Goal: Task Accomplishment & Management: Complete application form

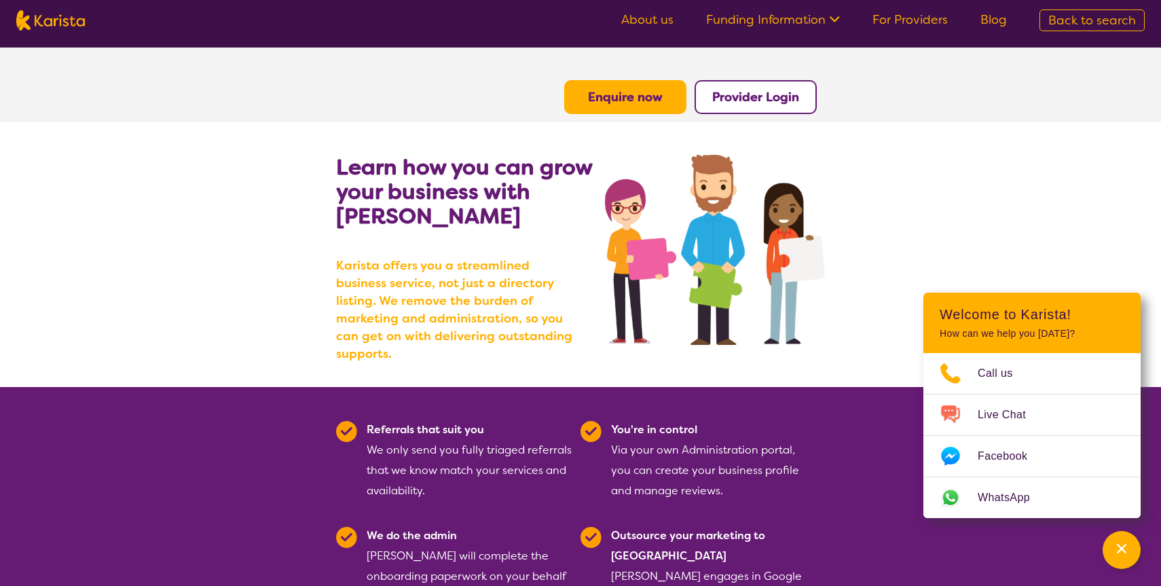
click at [780, 104] on b "Provider Login" at bounding box center [755, 97] width 87 height 16
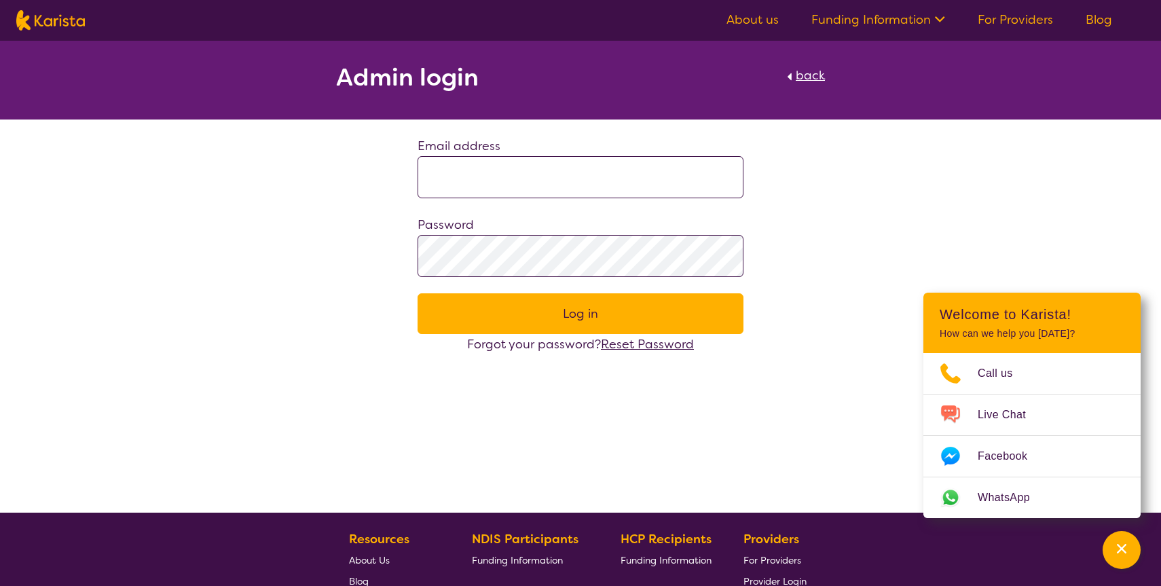
click at [497, 183] on input at bounding box center [580, 177] width 326 height 42
click at [811, 75] on span "back" at bounding box center [809, 75] width 29 height 16
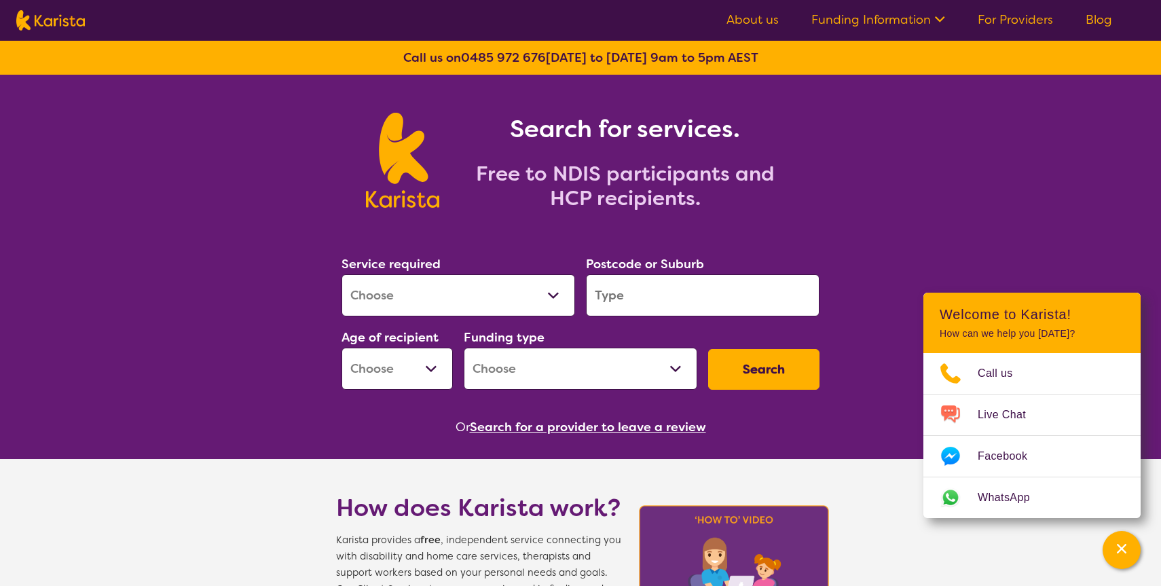
click at [483, 301] on select "Allied Health Assistant Assessment (ADHD or Autism) Behaviour support Counselli…" at bounding box center [457, 295] width 233 height 42
click at [1023, 16] on link "For Providers" at bounding box center [1014, 20] width 75 height 16
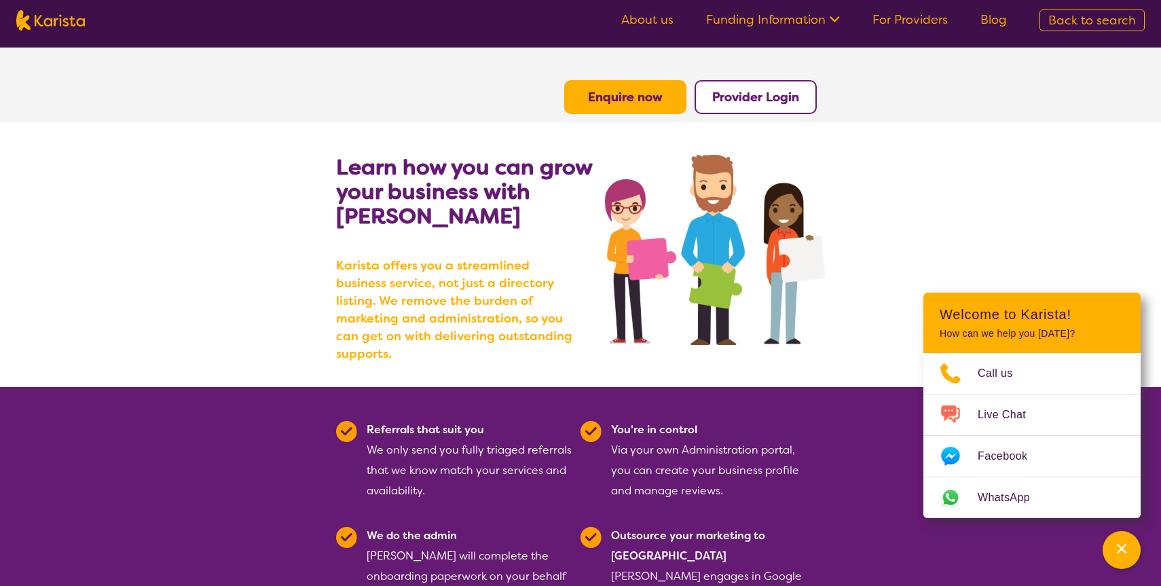
click at [618, 99] on b "Enquire now" at bounding box center [625, 97] width 75 height 16
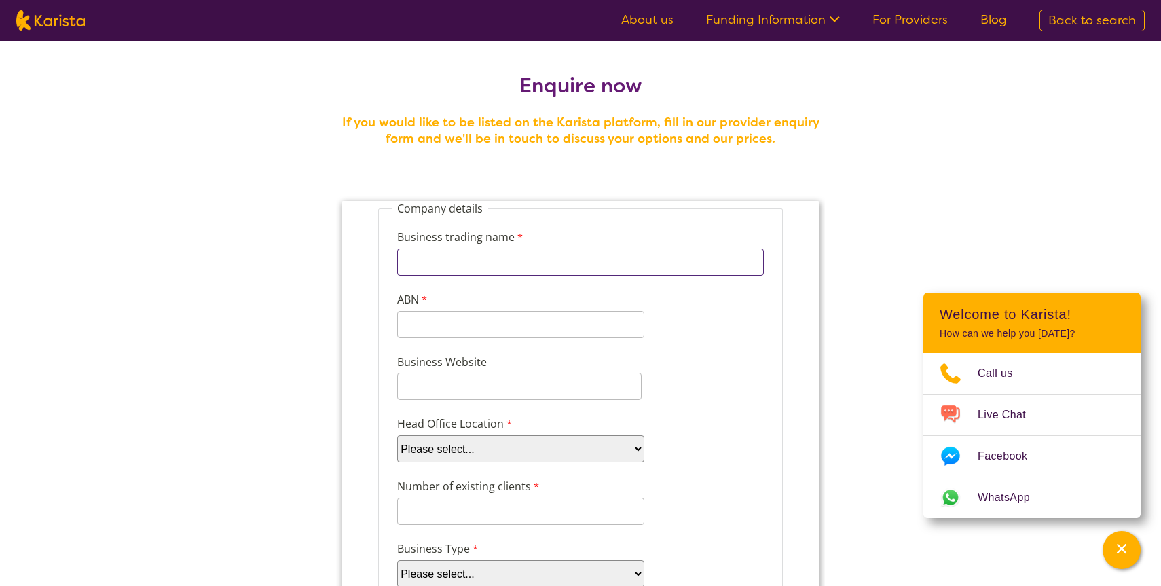
click at [459, 263] on input "Business trading name" at bounding box center [580, 261] width 366 height 27
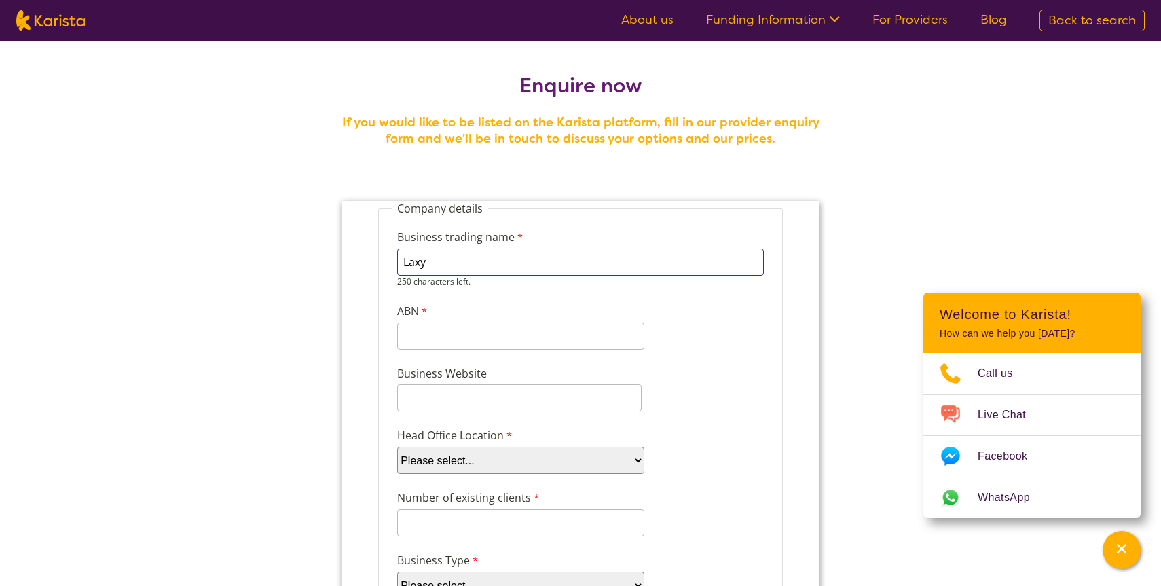
click at [491, 267] on input "Laxy" at bounding box center [580, 261] width 366 height 27
paste input "AXY PTY LTD"
type input "LAXY PTY LTD"
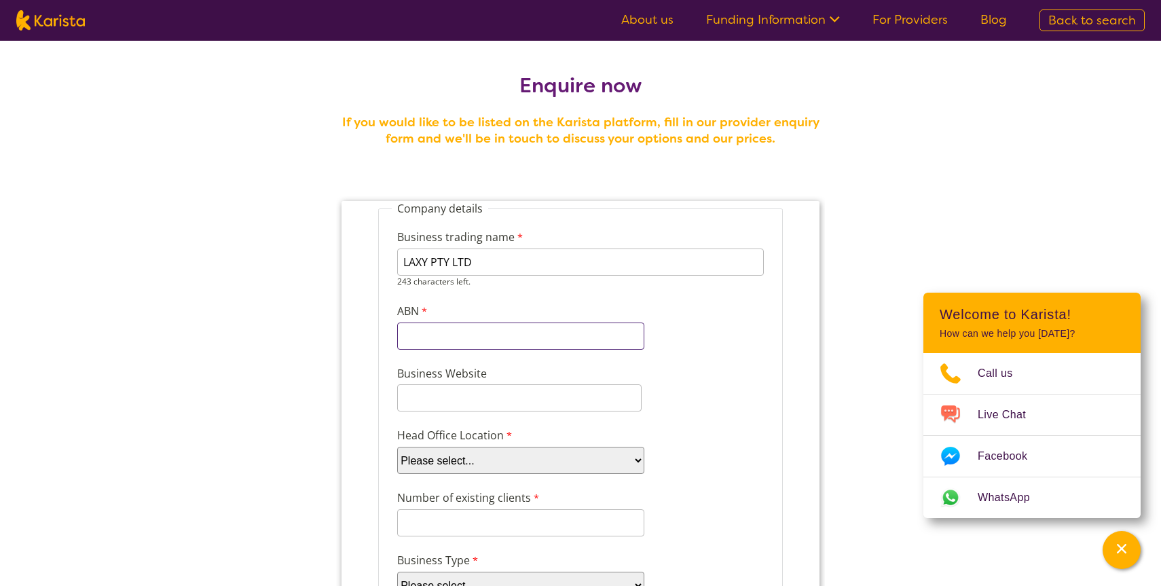
click at [487, 337] on div "11 characters left." at bounding box center [520, 335] width 247 height 27
paste input "77625193384"
type input "77625193384"
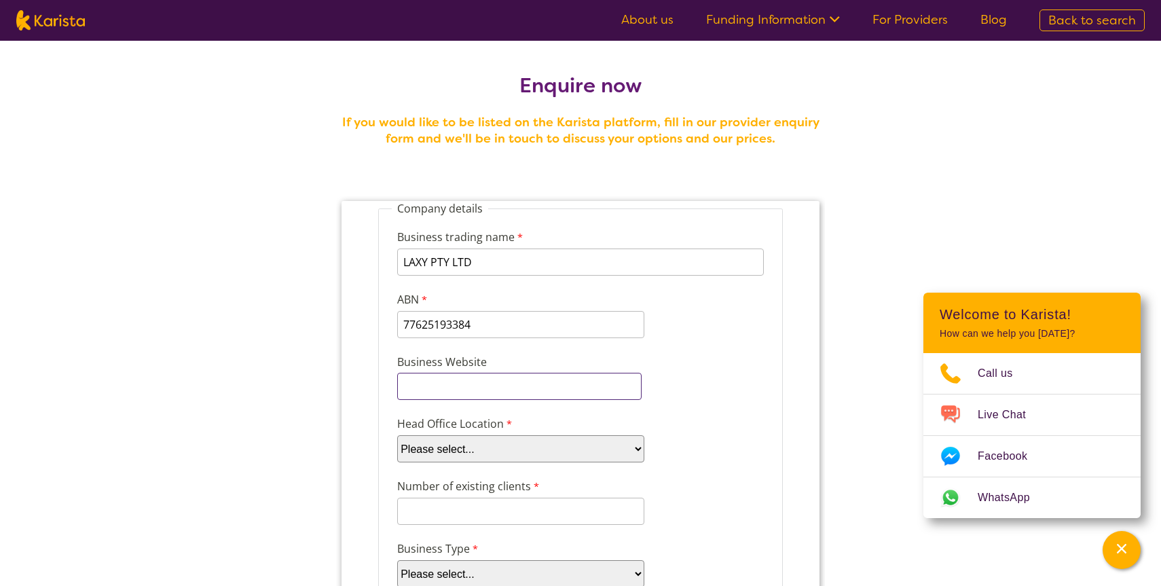
click at [464, 392] on input "Business Website" at bounding box center [519, 386] width 244 height 27
paste input "https://laxy.com.au/"
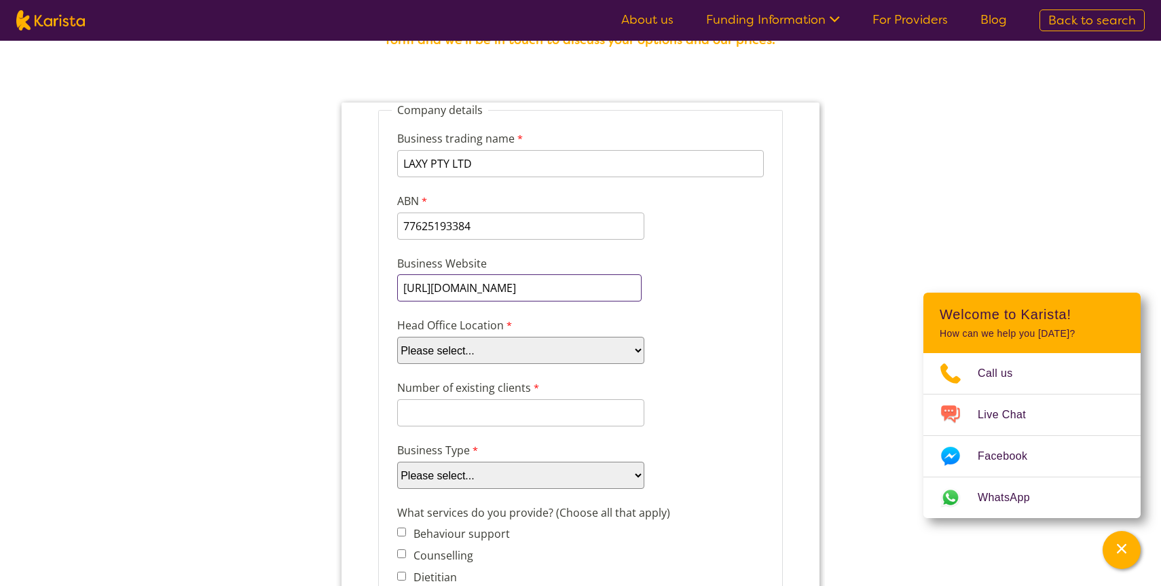
scroll to position [102, 0]
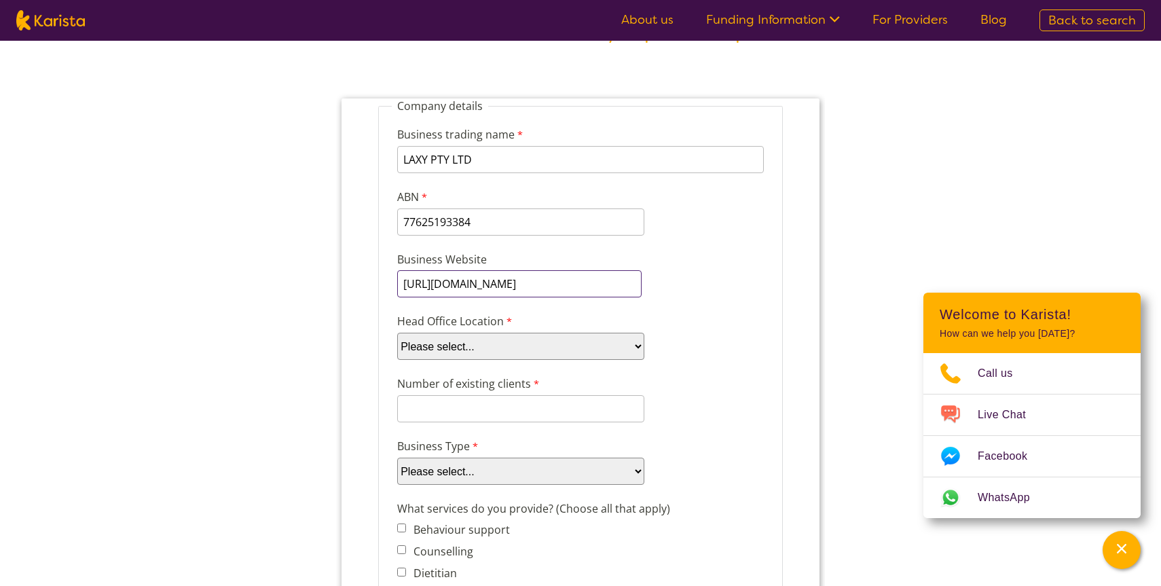
type input "https://laxy.com.au/"
click at [539, 341] on select "Please select... ACT NSW NT QLD SA TAS VIC WA" at bounding box center [520, 346] width 247 height 27
select select "tfa_95"
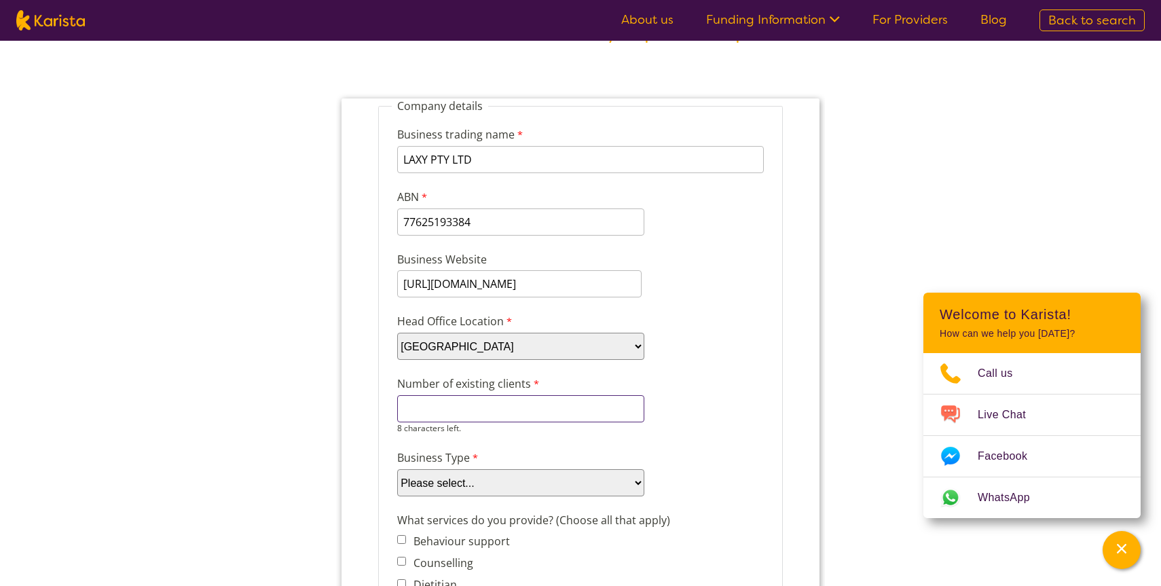
click at [499, 410] on input "Number of existing clients" at bounding box center [520, 408] width 247 height 27
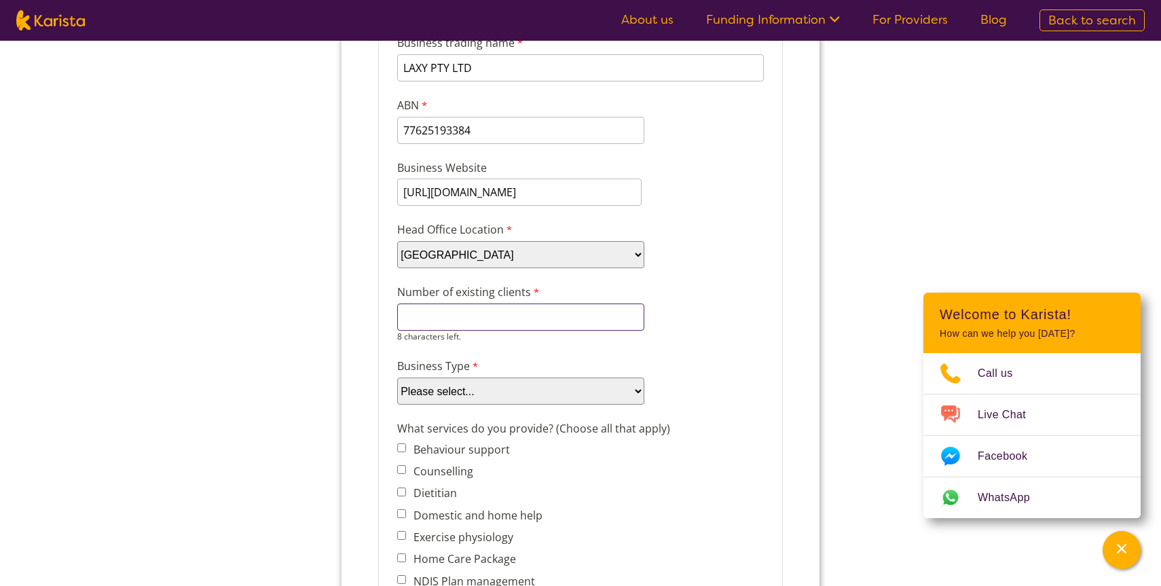
scroll to position [195, 0]
type input "10"
click at [524, 389] on select "Please select... Company Individual/Sole Trader Other (please specify)" at bounding box center [520, 389] width 247 height 27
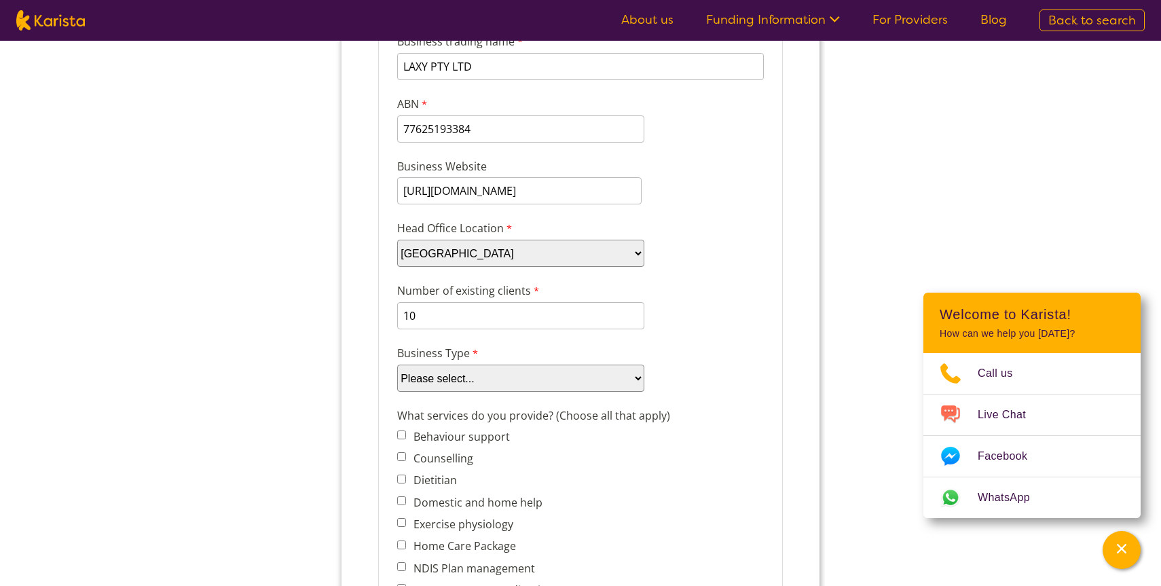
select select "tfa_87"
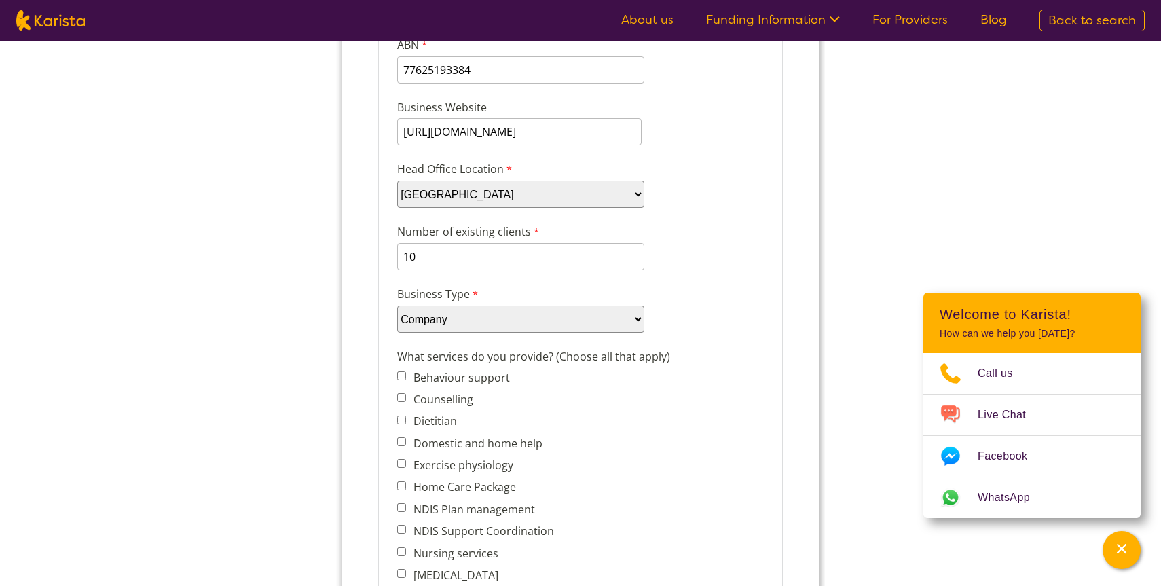
scroll to position [261, 0]
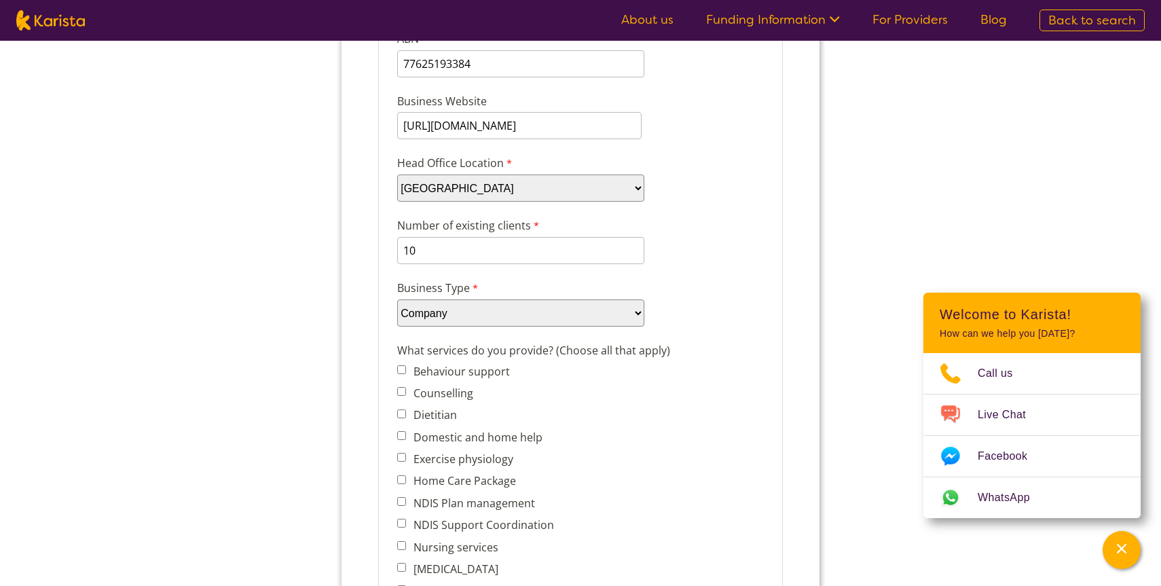
click at [609, 304] on select "Please select... Company Individual/Sole Trader Other (please specify)" at bounding box center [520, 312] width 247 height 27
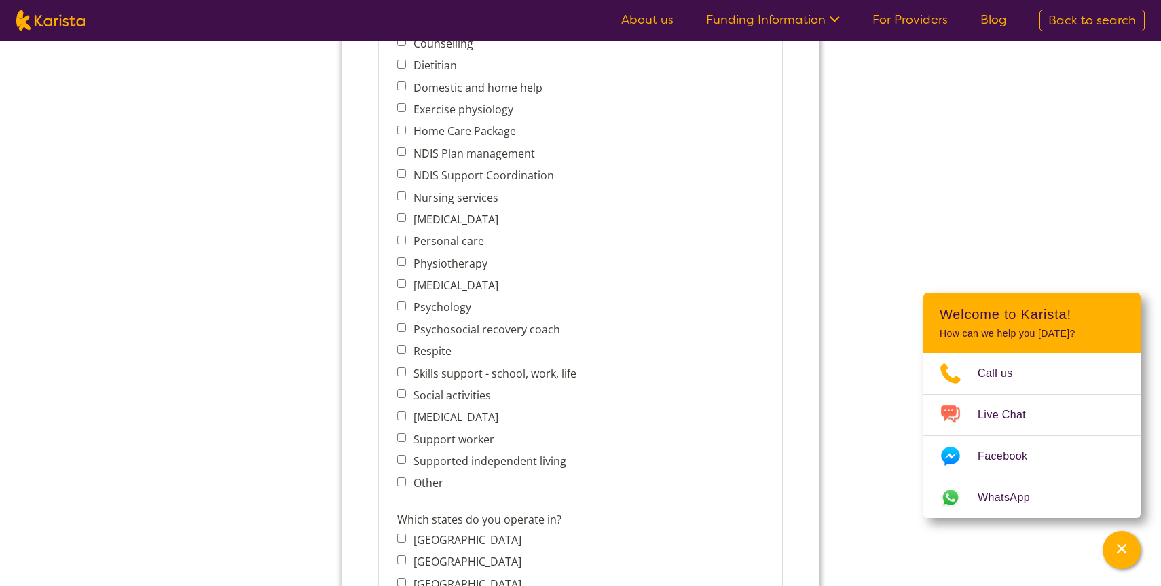
scroll to position [615, 0]
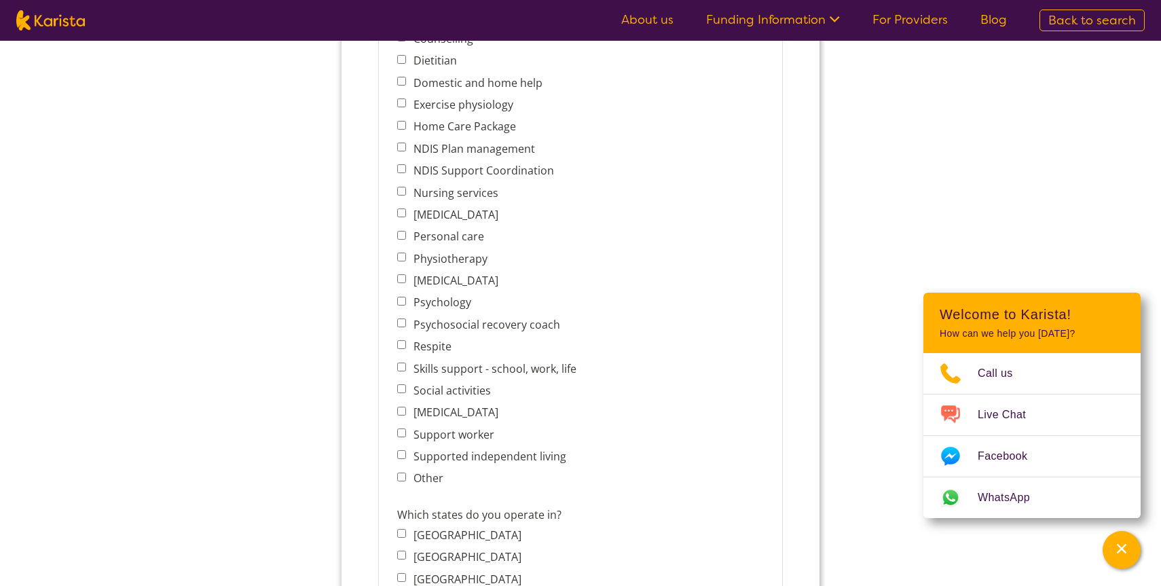
click at [402, 143] on input "NDIS Plan management" at bounding box center [401, 147] width 9 height 9
checkbox input "true"
drag, startPoint x: 556, startPoint y: 35, endPoint x: 402, endPoint y: 166, distance: 202.1
click at [402, 166] on input "NDIS Support Coordination" at bounding box center [401, 168] width 9 height 9
checkbox input "true"
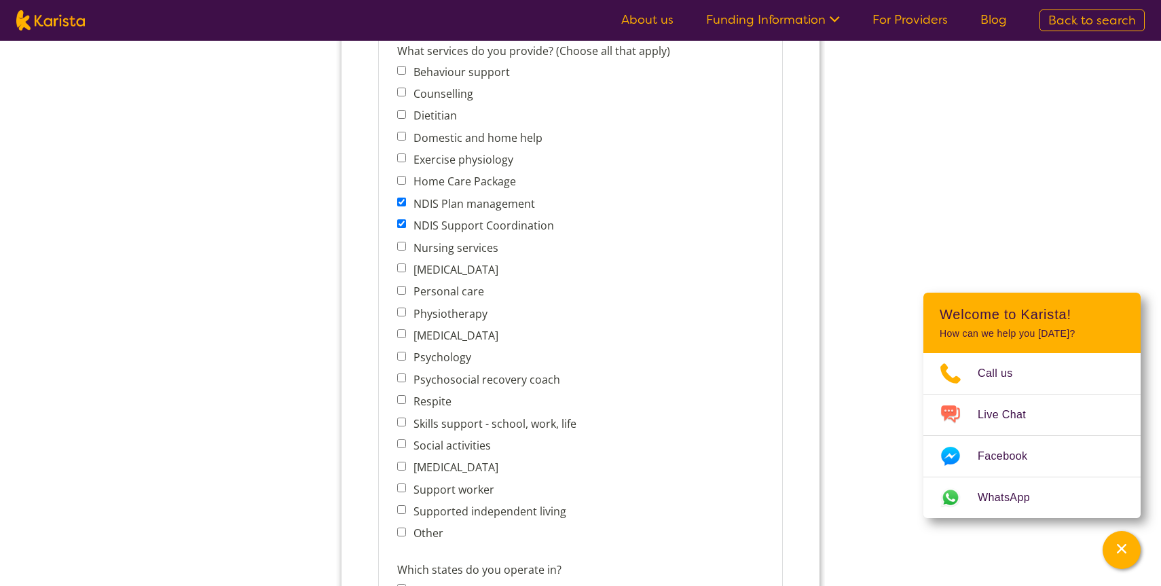
scroll to position [564, 0]
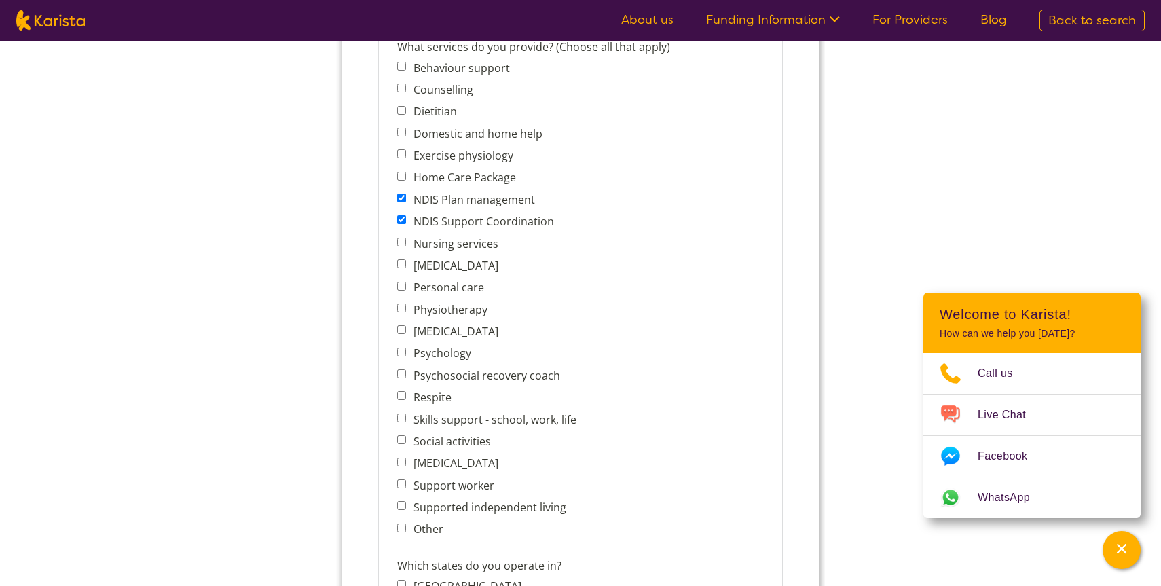
click at [400, 306] on span "Physiotherapy" at bounding box center [490, 309] width 187 height 19
click at [399, 303] on input "Physiotherapy" at bounding box center [401, 307] width 9 height 9
checkbox input "true"
click at [402, 432] on span "Social activities" at bounding box center [490, 441] width 187 height 19
click at [399, 435] on input "Social activities" at bounding box center [401, 439] width 9 height 9
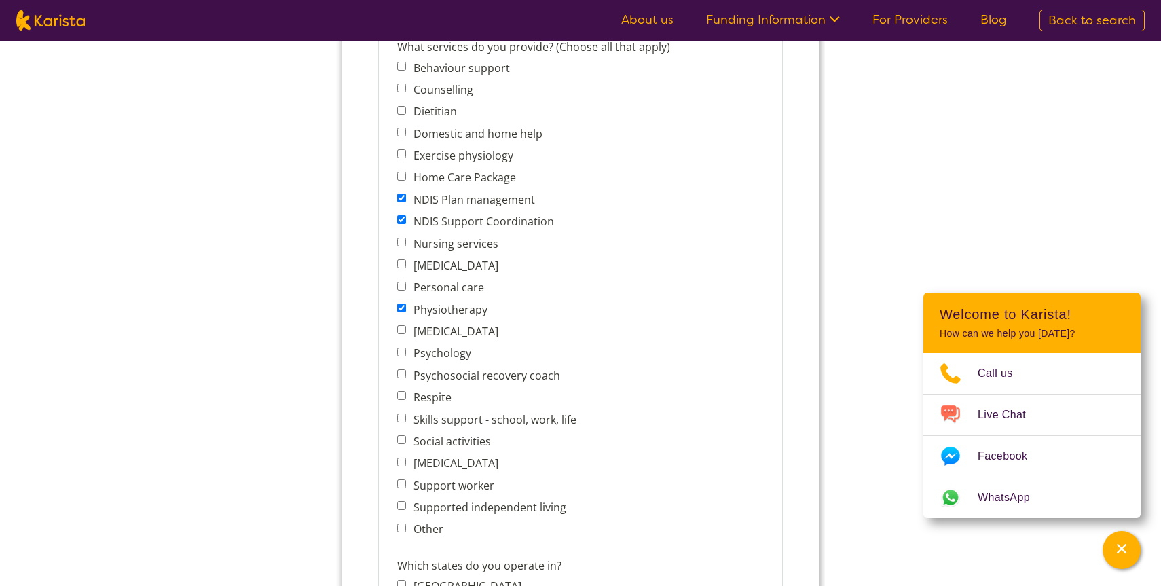
checkbox input "true"
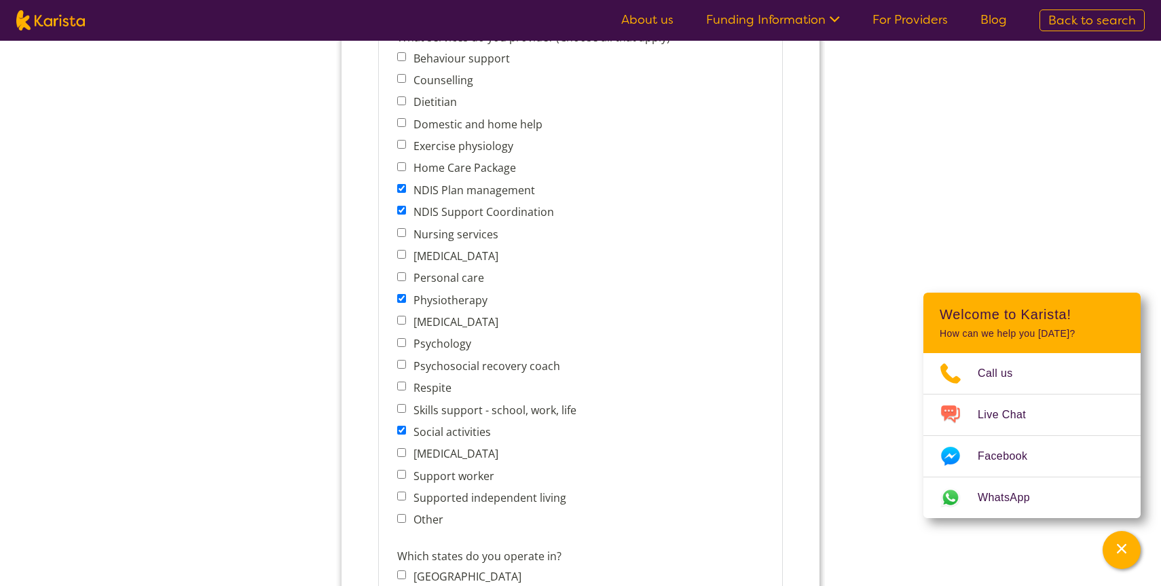
scroll to position [580, 0]
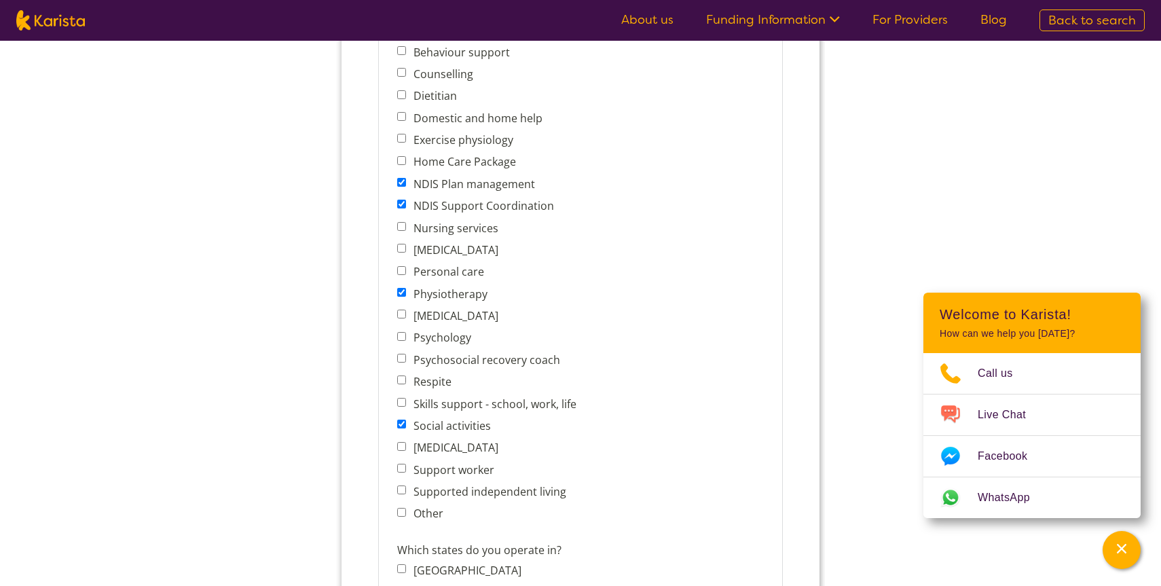
click at [400, 266] on input "Personal care" at bounding box center [401, 270] width 9 height 9
checkbox input "true"
click at [400, 230] on span "Nursing services" at bounding box center [490, 227] width 187 height 19
click at [400, 223] on input "Nursing services" at bounding box center [401, 226] width 9 height 9
checkbox input "true"
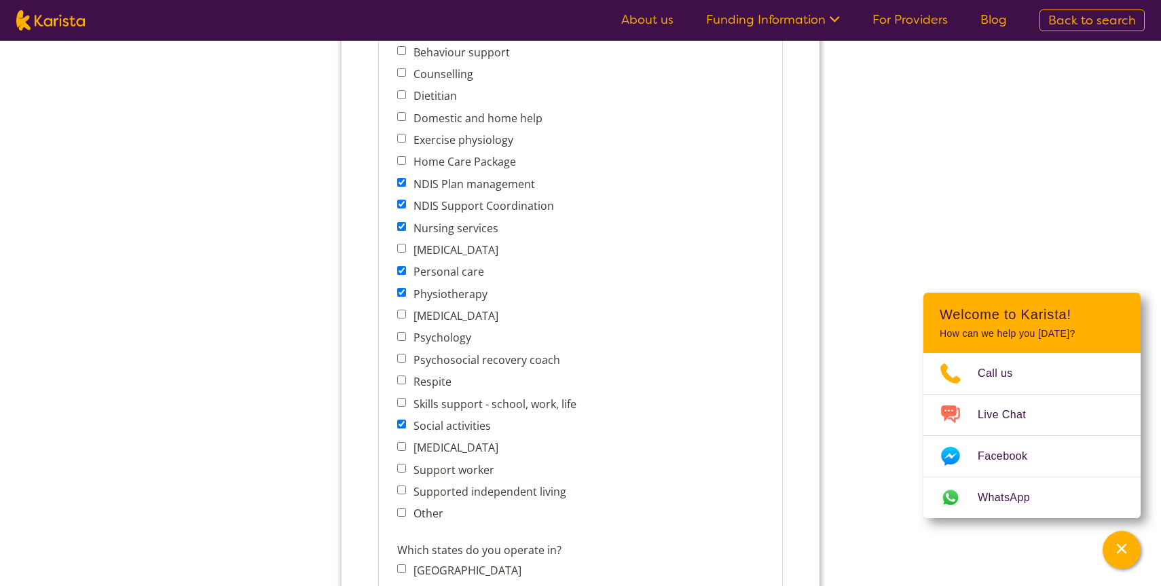
click at [398, 244] on input "[MEDICAL_DATA]" at bounding box center [401, 248] width 9 height 9
checkbox input "true"
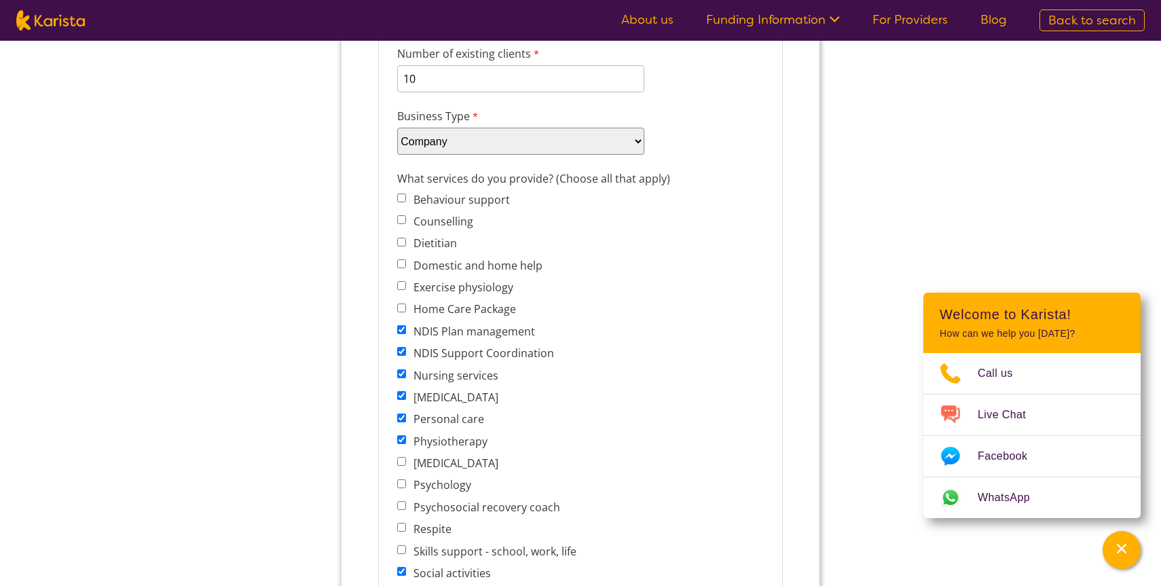
scroll to position [432, 0]
click at [398, 218] on input "Counselling" at bounding box center [401, 220] width 9 height 9
checkbox input "true"
click at [403, 260] on input "Domestic and home help" at bounding box center [401, 264] width 9 height 9
checkbox input "true"
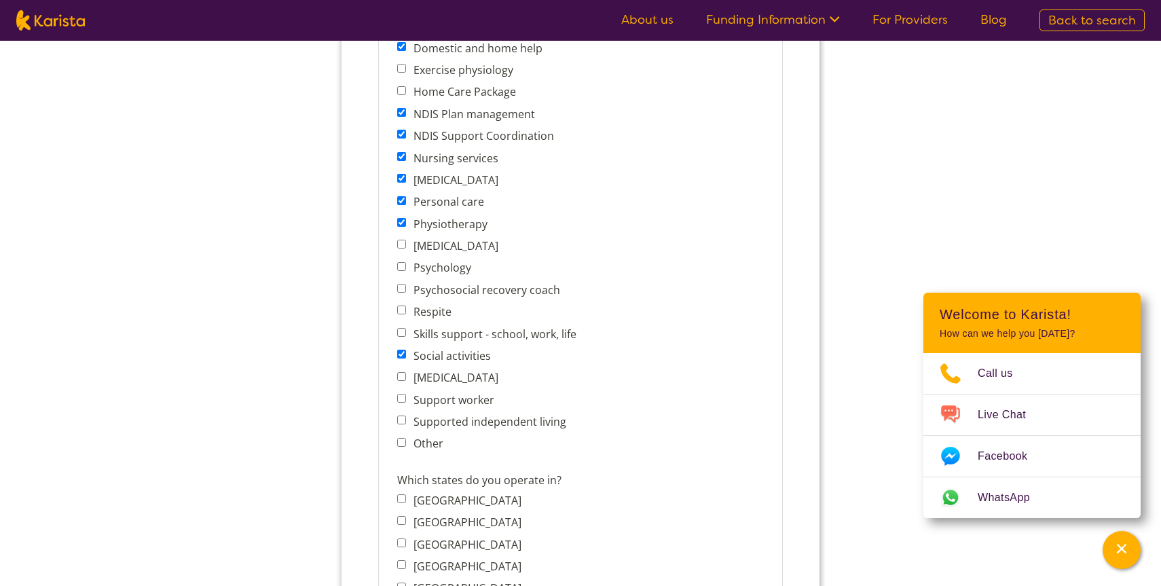
scroll to position [651, 0]
click at [404, 392] on input "Support worker" at bounding box center [401, 396] width 9 height 9
checkbox input "true"
click at [404, 414] on input "Supported independent living" at bounding box center [401, 418] width 9 height 9
checkbox input "true"
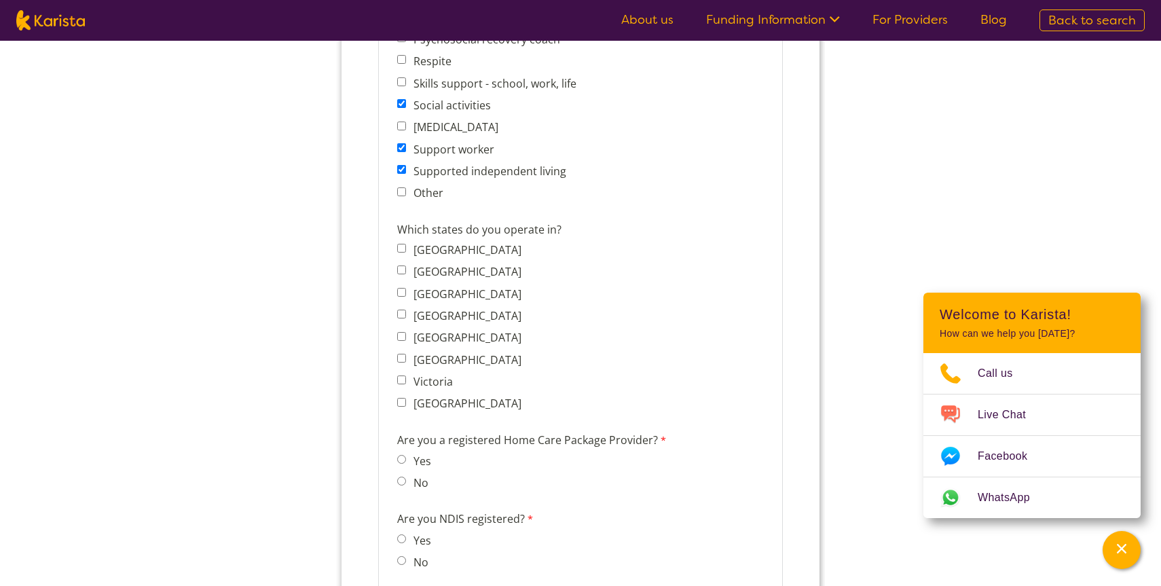
scroll to position [914, 0]
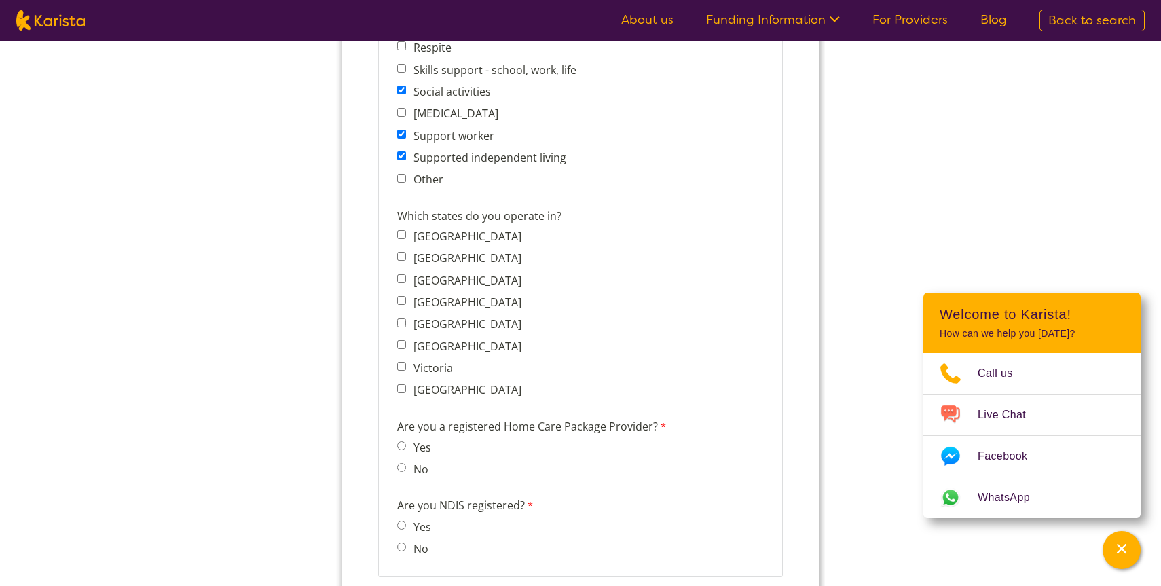
click at [400, 252] on input "New South Wales" at bounding box center [401, 256] width 9 height 9
checkbox input "true"
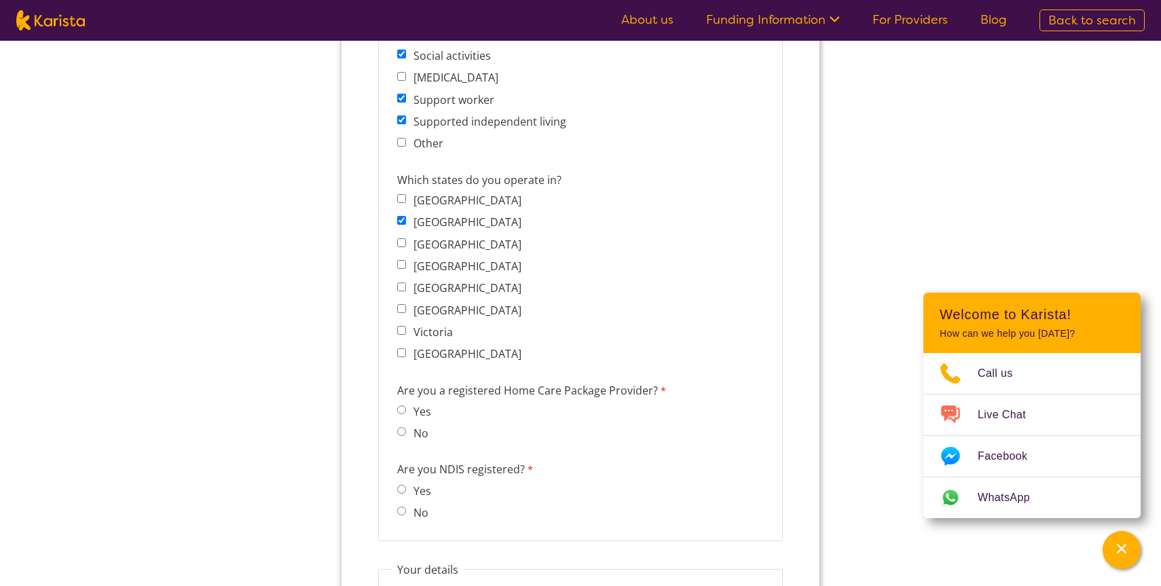
scroll to position [954, 0]
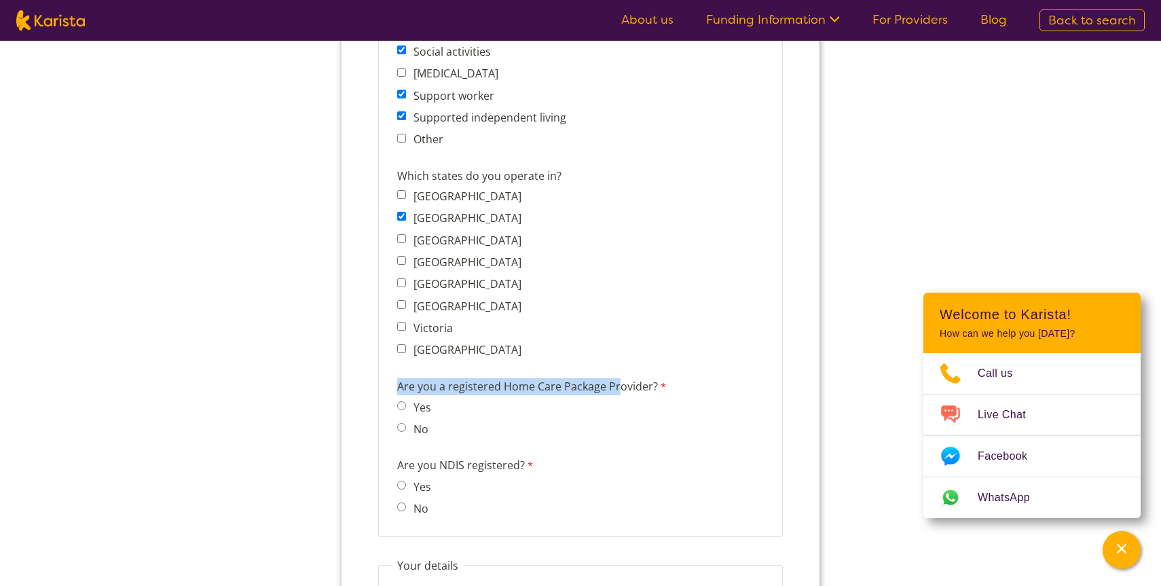
drag, startPoint x: 617, startPoint y: 372, endPoint x: 400, endPoint y: 372, distance: 216.5
click at [400, 378] on label "Are you a registered Home Care Package Provider?" at bounding box center [538, 388] width 282 height 20
click at [647, 378] on label "Are you a registered Home Care Package Provider?" at bounding box center [538, 388] width 282 height 20
drag, startPoint x: 647, startPoint y: 373, endPoint x: 399, endPoint y: 373, distance: 247.7
click at [398, 378] on label "Are you a registered Home Care Package Provider?" at bounding box center [538, 388] width 282 height 20
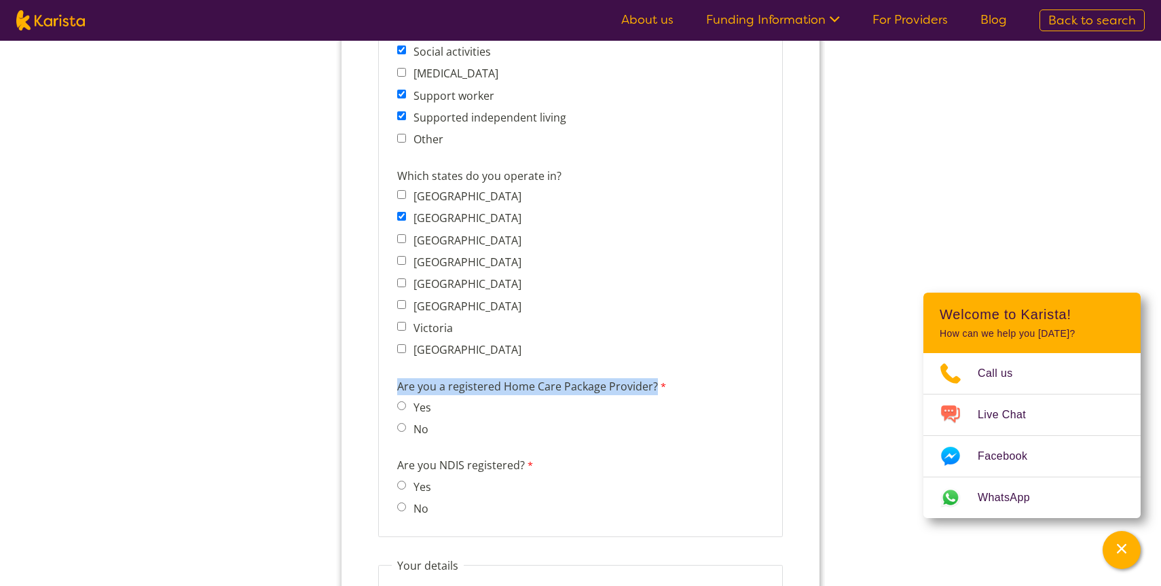
copy label "Are you a registered Home Care Package Provider?"
click at [402, 423] on input "No" at bounding box center [401, 427] width 9 height 9
radio input "true"
click at [403, 481] on input "Yes" at bounding box center [401, 485] width 9 height 9
radio input "true"
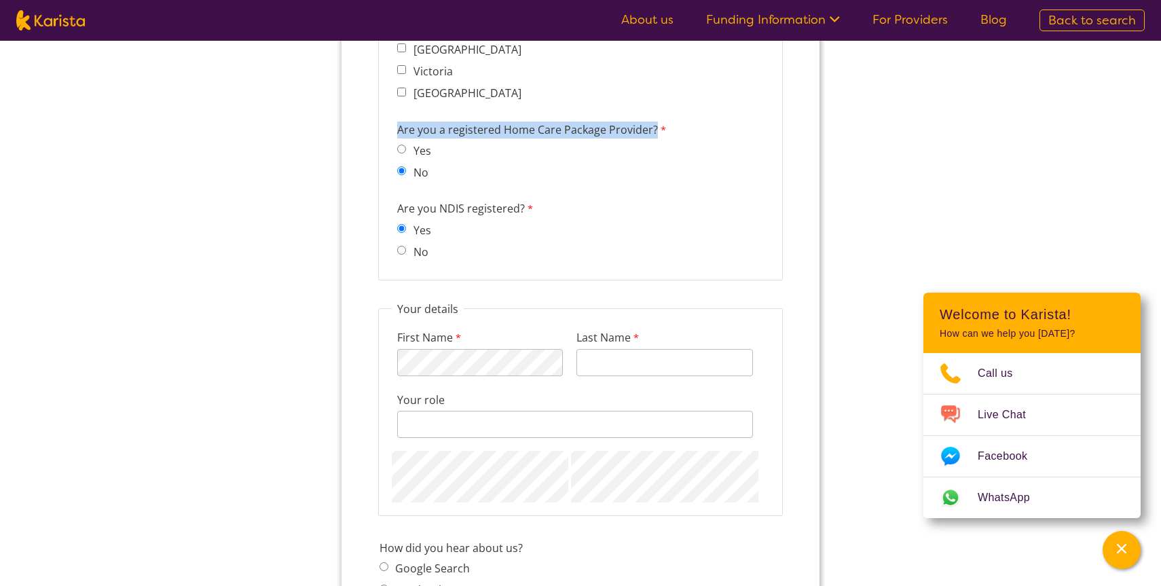
scroll to position [1218, 0]
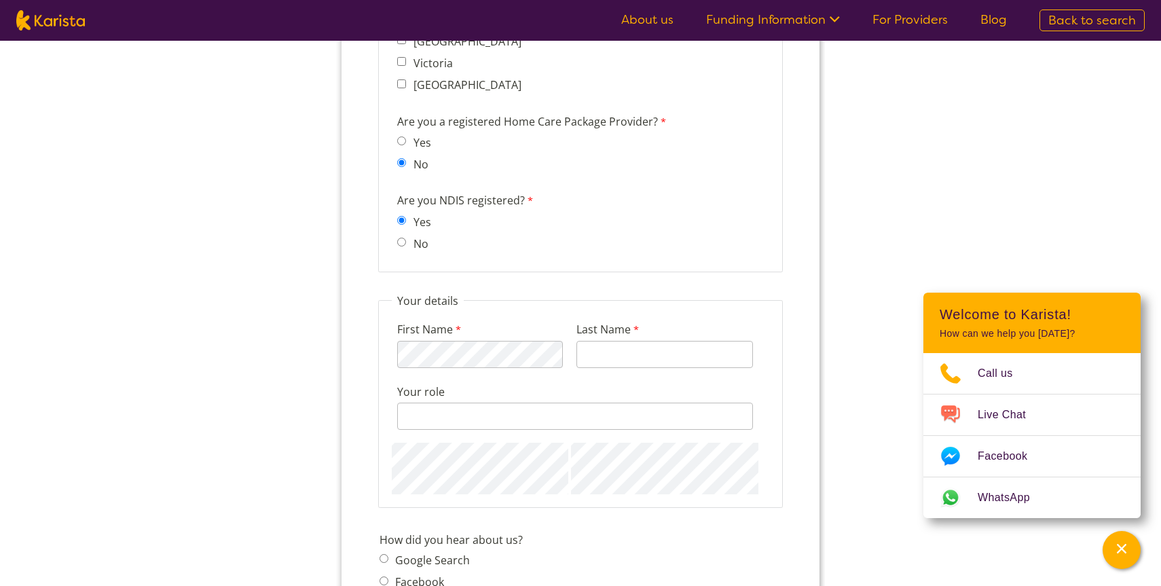
click at [506, 324] on div "First Name 120 characters left." at bounding box center [480, 344] width 176 height 52
click at [682, 345] on input "Last Name" at bounding box center [664, 354] width 176 height 27
type input "Tlais"
click at [607, 406] on input "Your role" at bounding box center [575, 415] width 356 height 27
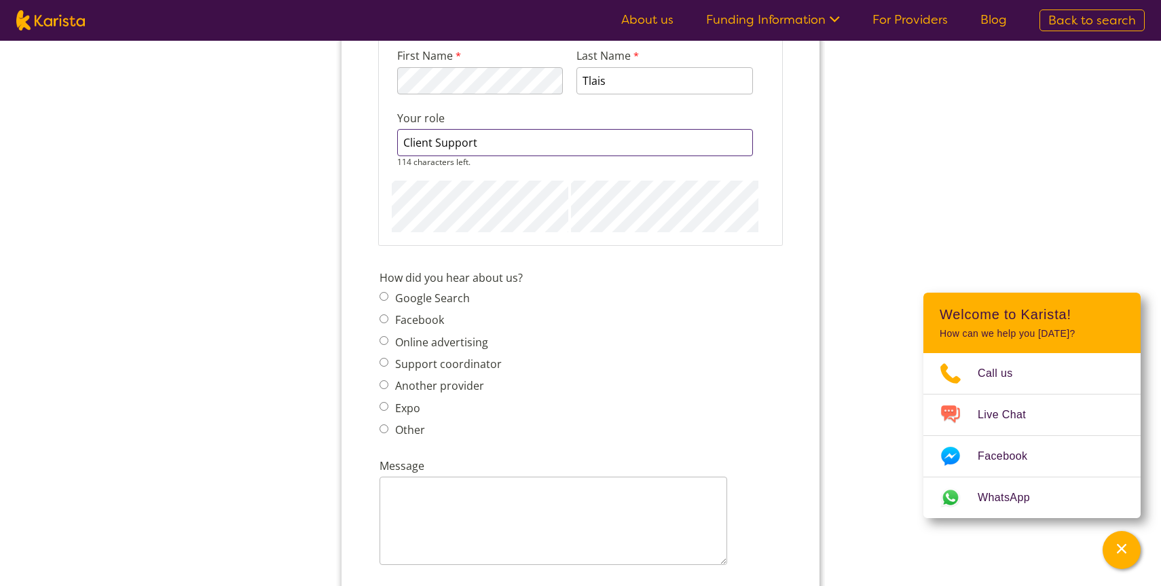
scroll to position [1520, 0]
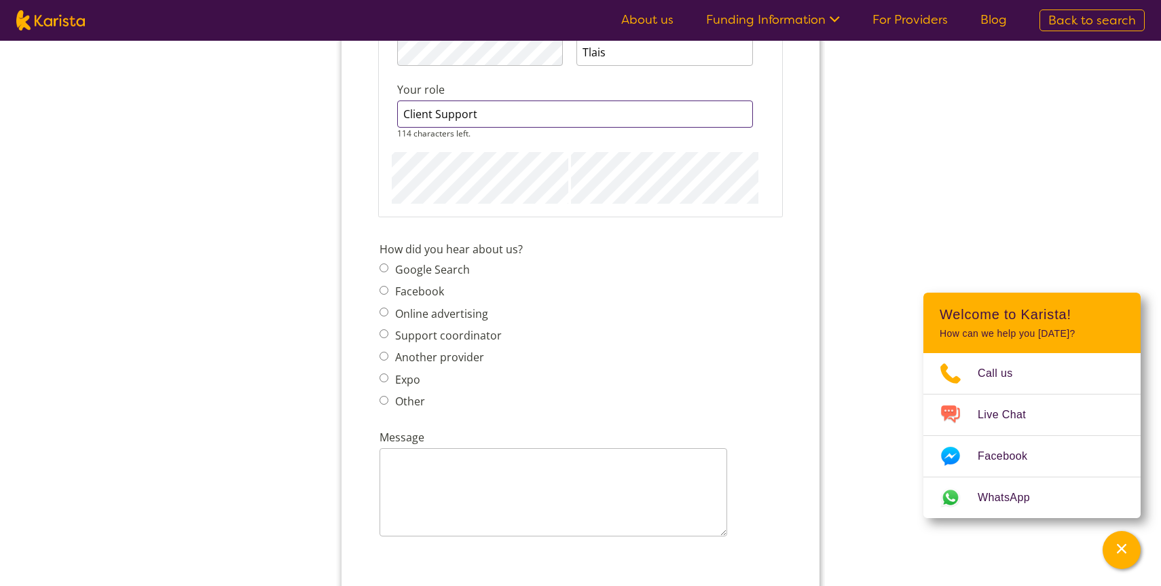
type input "Client Support"
click at [383, 260] on span "Google Search" at bounding box center [444, 269] width 130 height 19
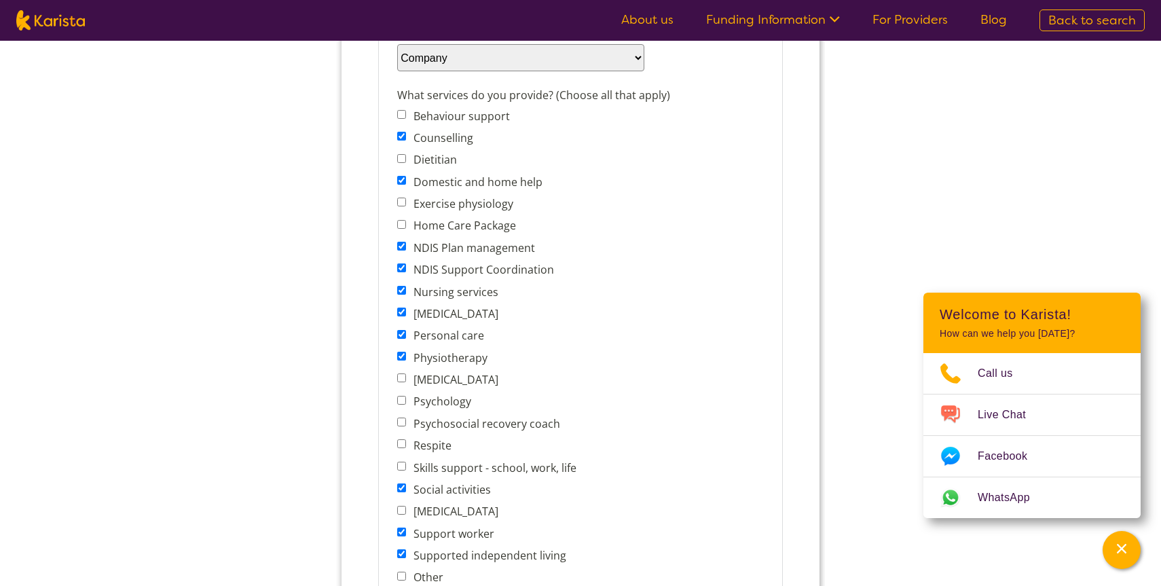
scroll to position [524, 0]
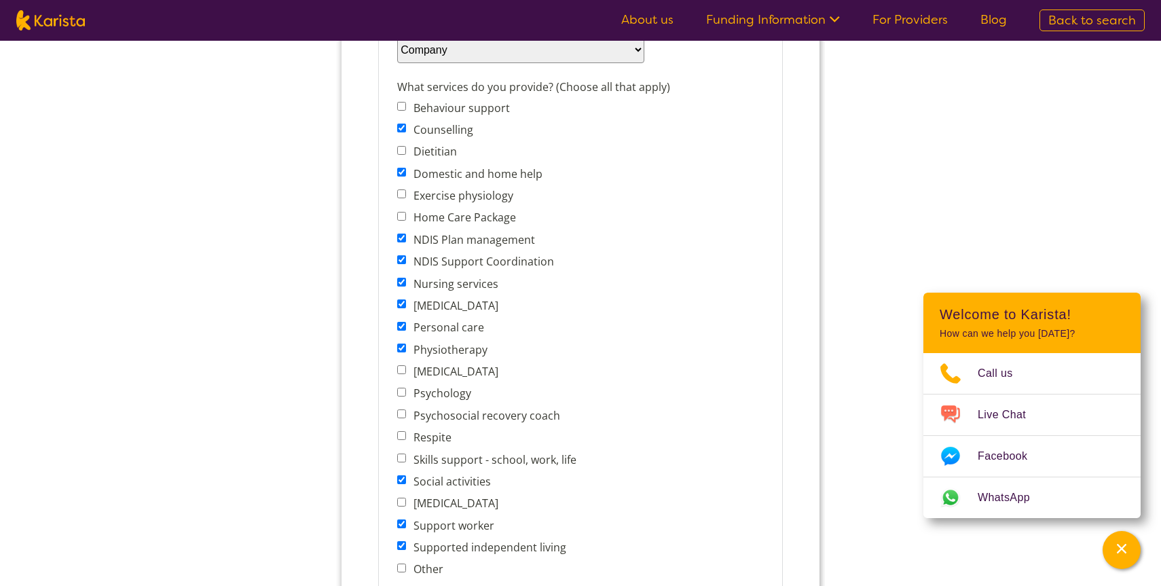
click at [403, 431] on input "Respite" at bounding box center [401, 435] width 9 height 9
checkbox input "true"
click at [400, 453] on input "Skills support - school, work, life" at bounding box center [401, 457] width 9 height 9
checkbox input "true"
click at [401, 497] on input "[MEDICAL_DATA]" at bounding box center [401, 501] width 9 height 9
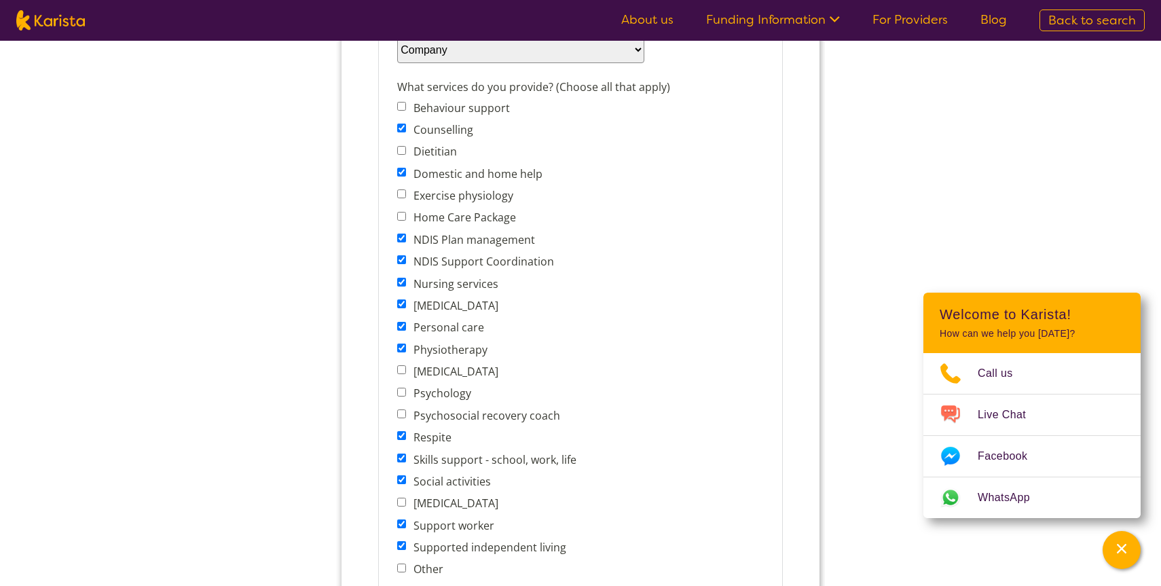
checkbox input "true"
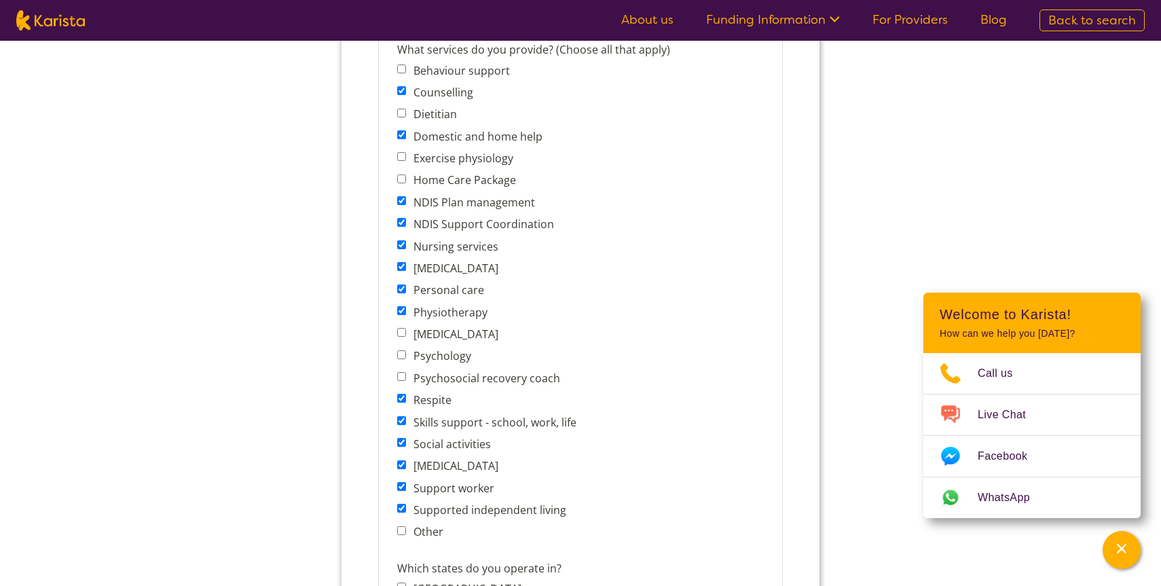
scroll to position [571, 0]
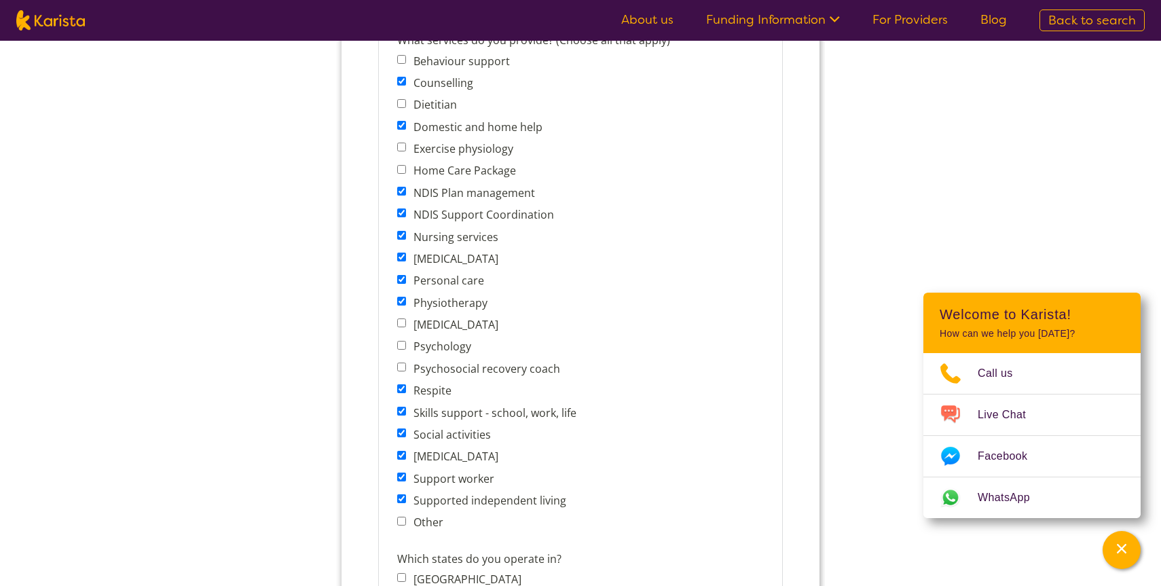
click at [400, 341] on input "Psychology" at bounding box center [401, 345] width 9 height 9
checkbox input "true"
click at [400, 362] on input "Psychosocial recovery coach" at bounding box center [401, 366] width 9 height 9
checkbox input "true"
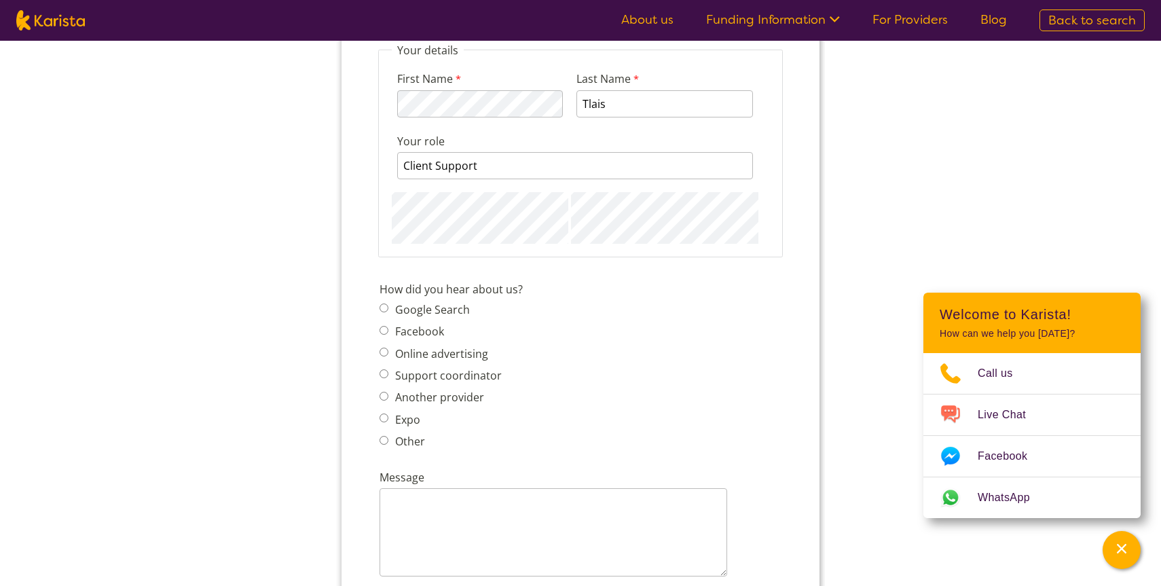
scroll to position [1392, 0]
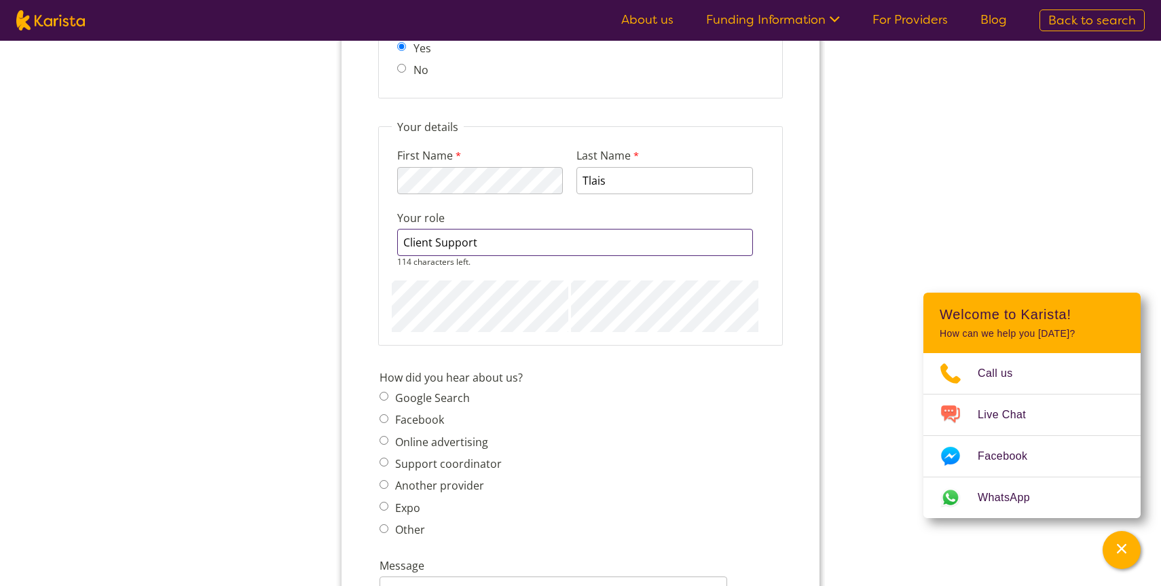
drag, startPoint x: 506, startPoint y: 230, endPoint x: 346, endPoint y: 226, distance: 159.5
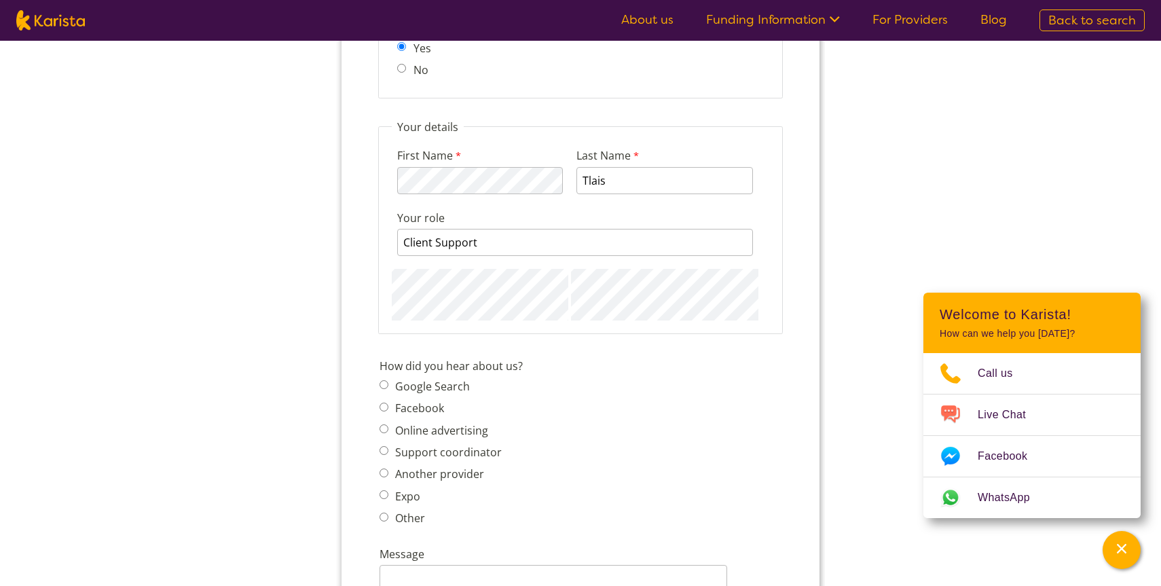
click at [386, 382] on span "Google Search Facebook Online advertising Support coordinator Another provider …" at bounding box center [444, 452] width 130 height 151
click at [382, 380] on input "Google Search" at bounding box center [383, 384] width 9 height 9
radio input "true"
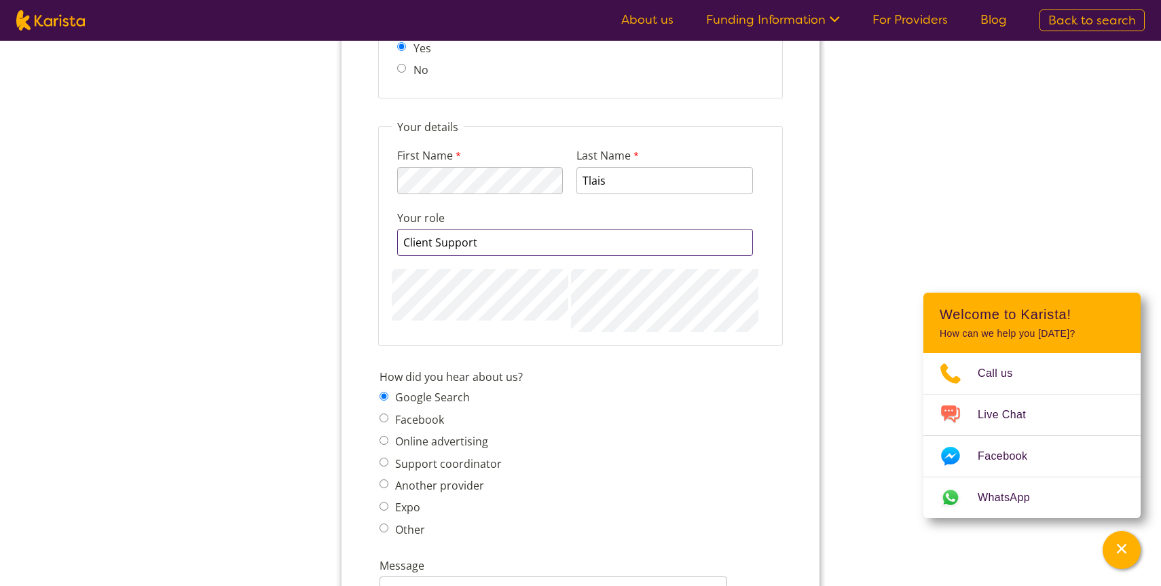
click at [483, 229] on input "Client Support" at bounding box center [575, 242] width 356 height 27
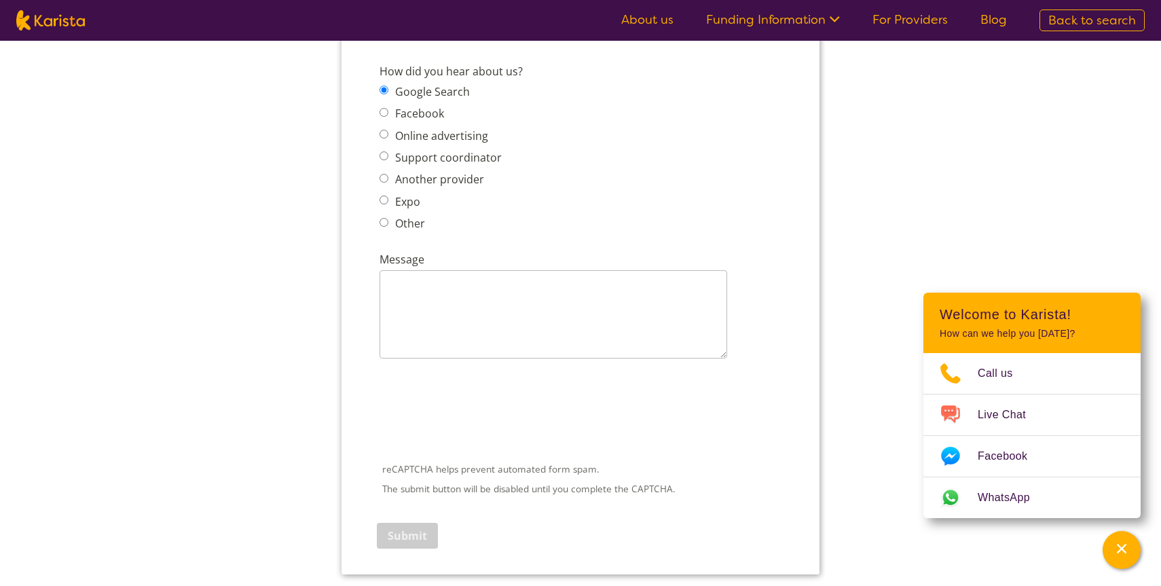
scroll to position [1710, 0]
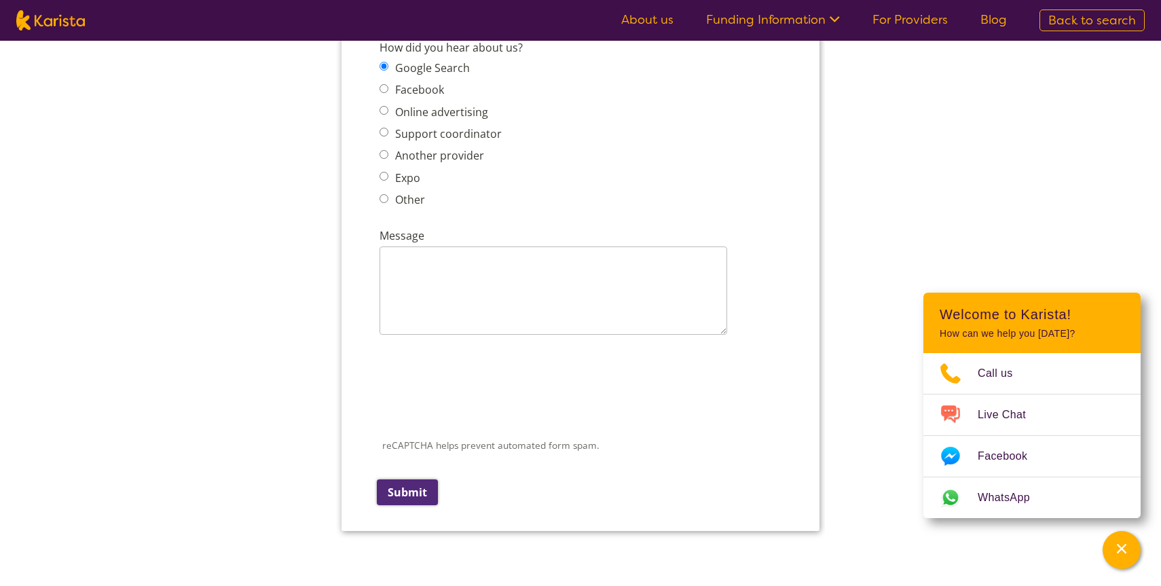
click at [416, 479] on input "Submit" at bounding box center [407, 492] width 61 height 26
